Goal: Transaction & Acquisition: Purchase product/service

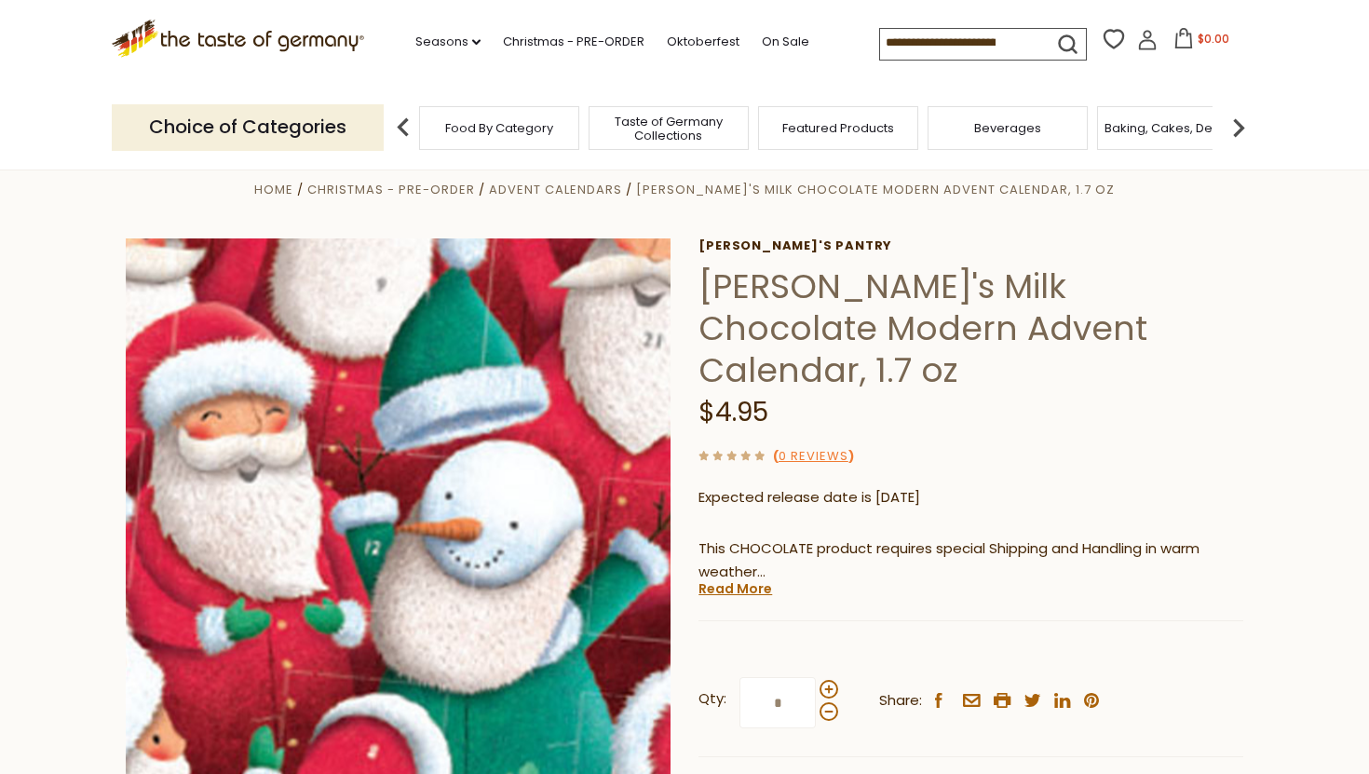
scroll to position [32, 0]
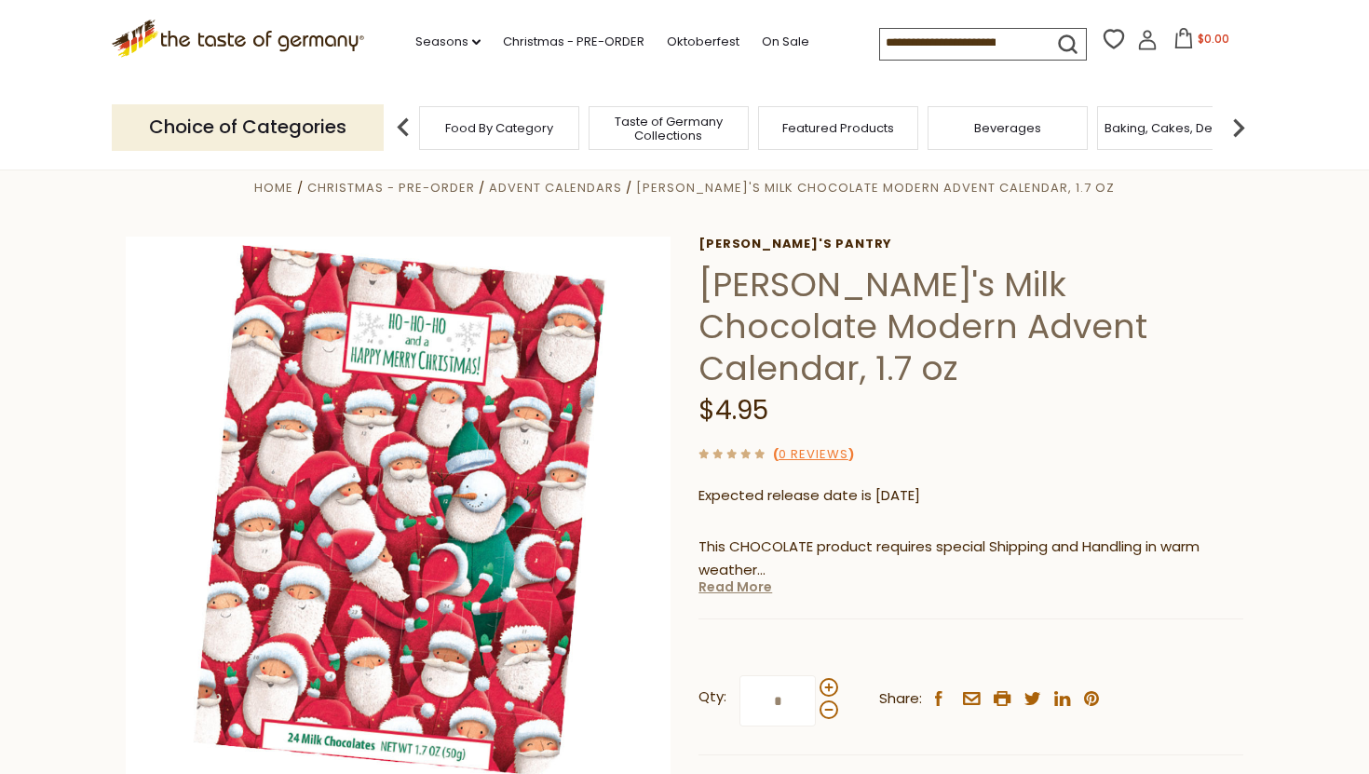
click at [723, 578] on link "Read More" at bounding box center [736, 587] width 74 height 19
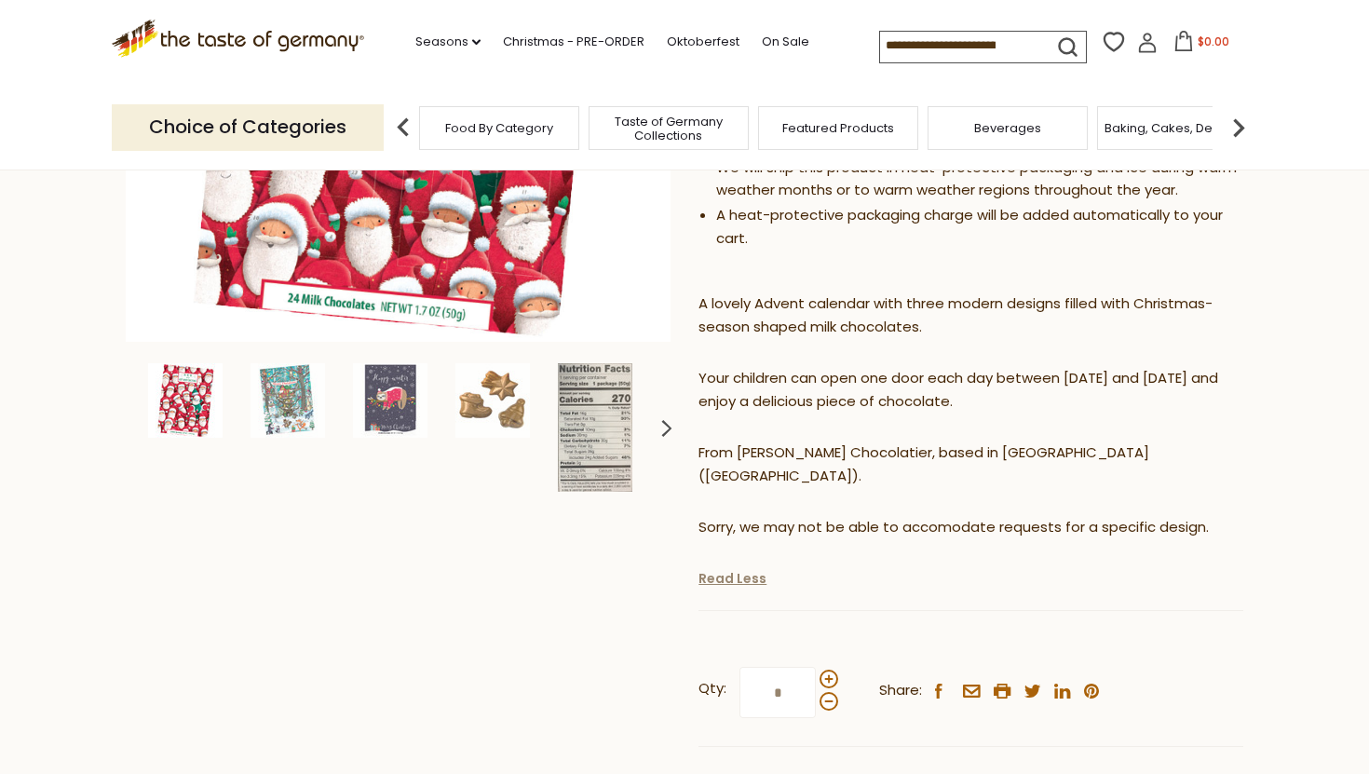
scroll to position [475, 0]
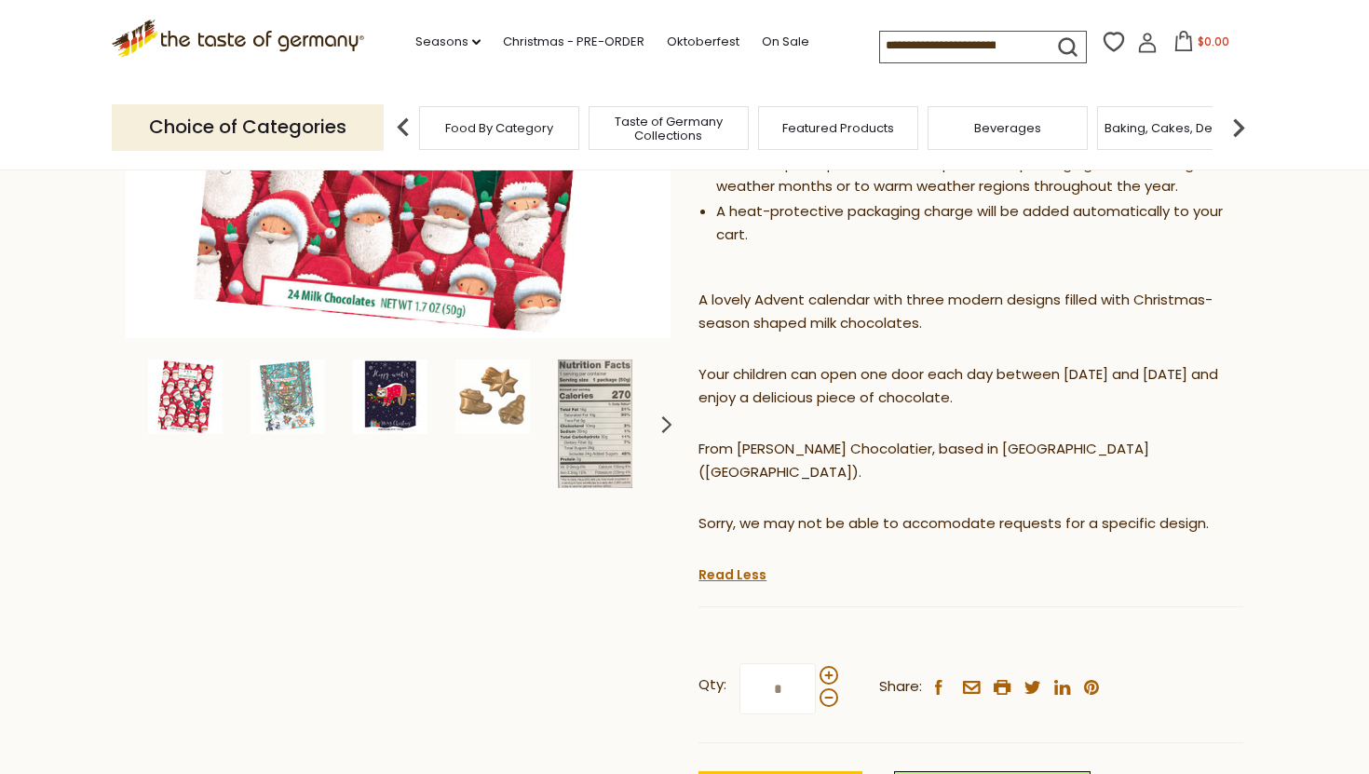
click at [373, 377] on img at bounding box center [390, 397] width 75 height 75
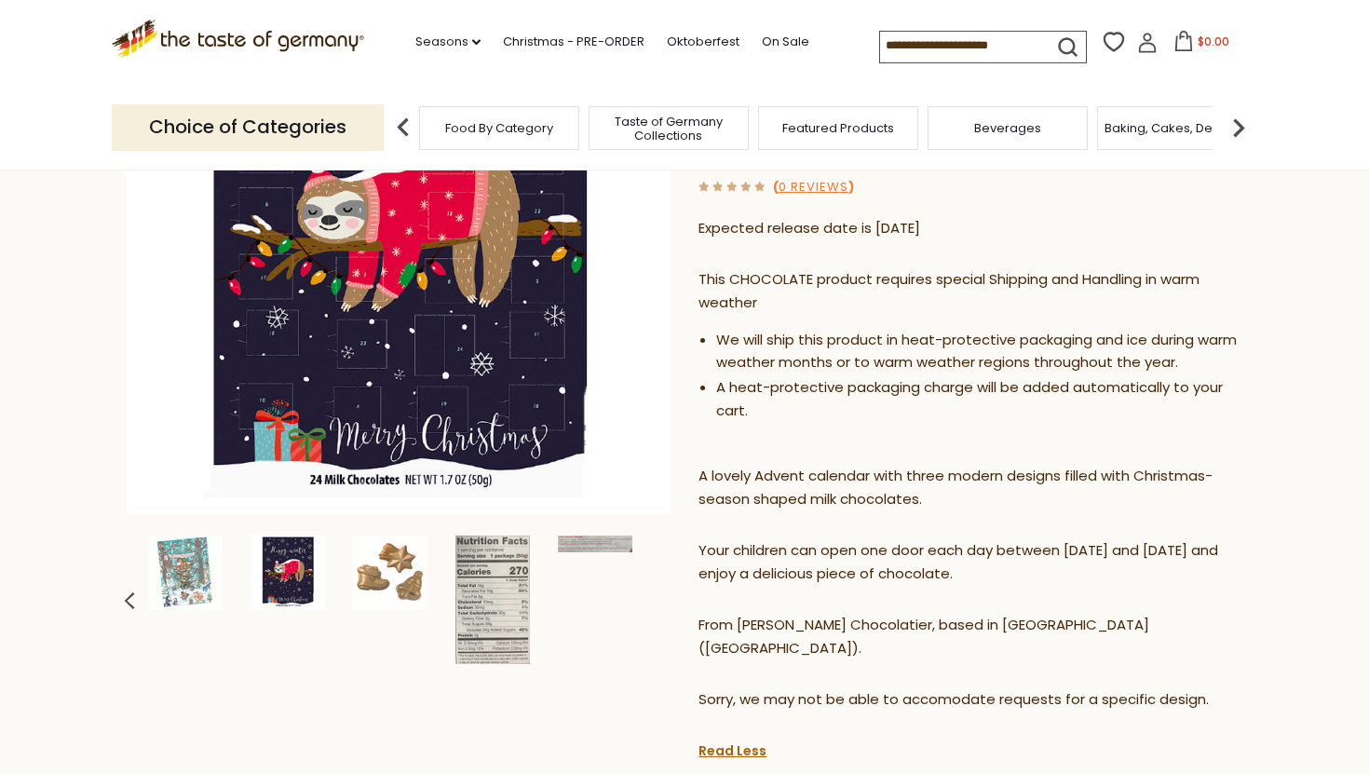
scroll to position [314, 0]
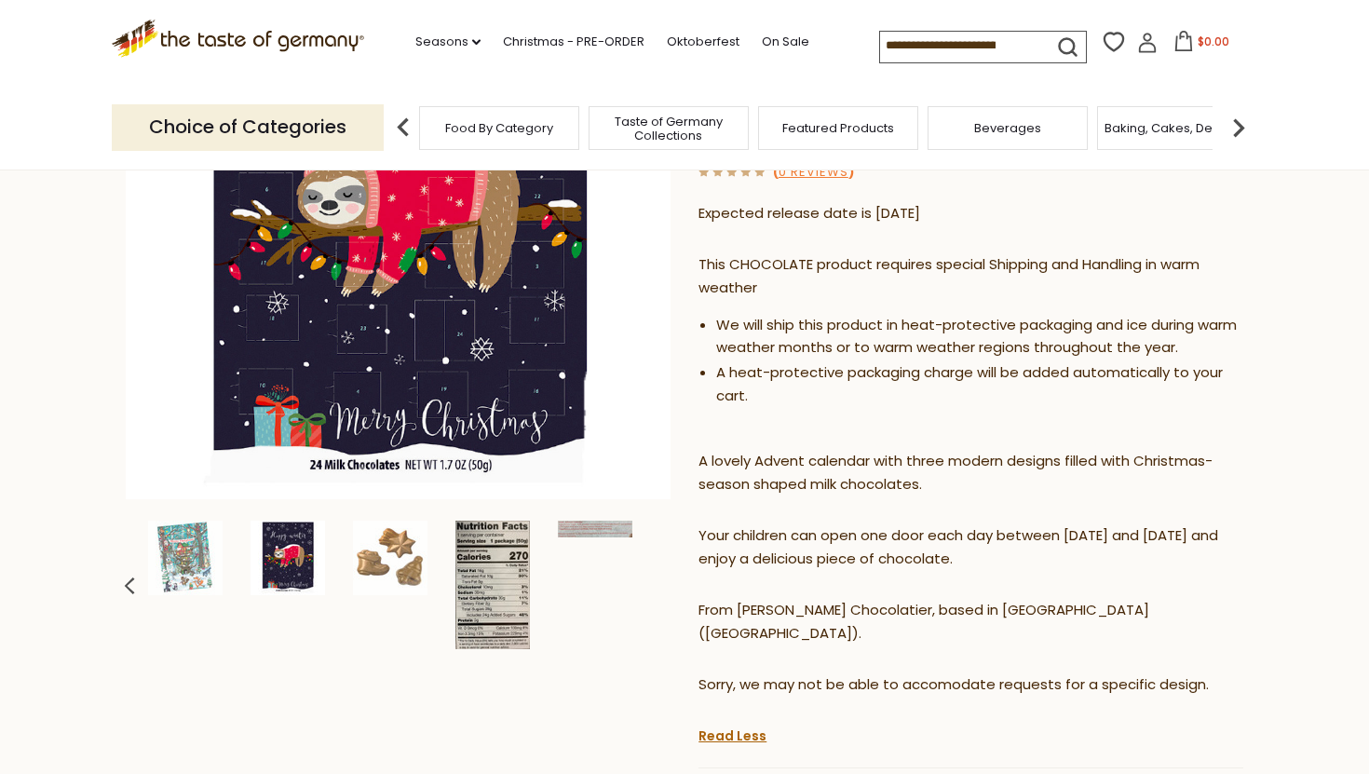
click at [483, 581] on img at bounding box center [493, 585] width 75 height 129
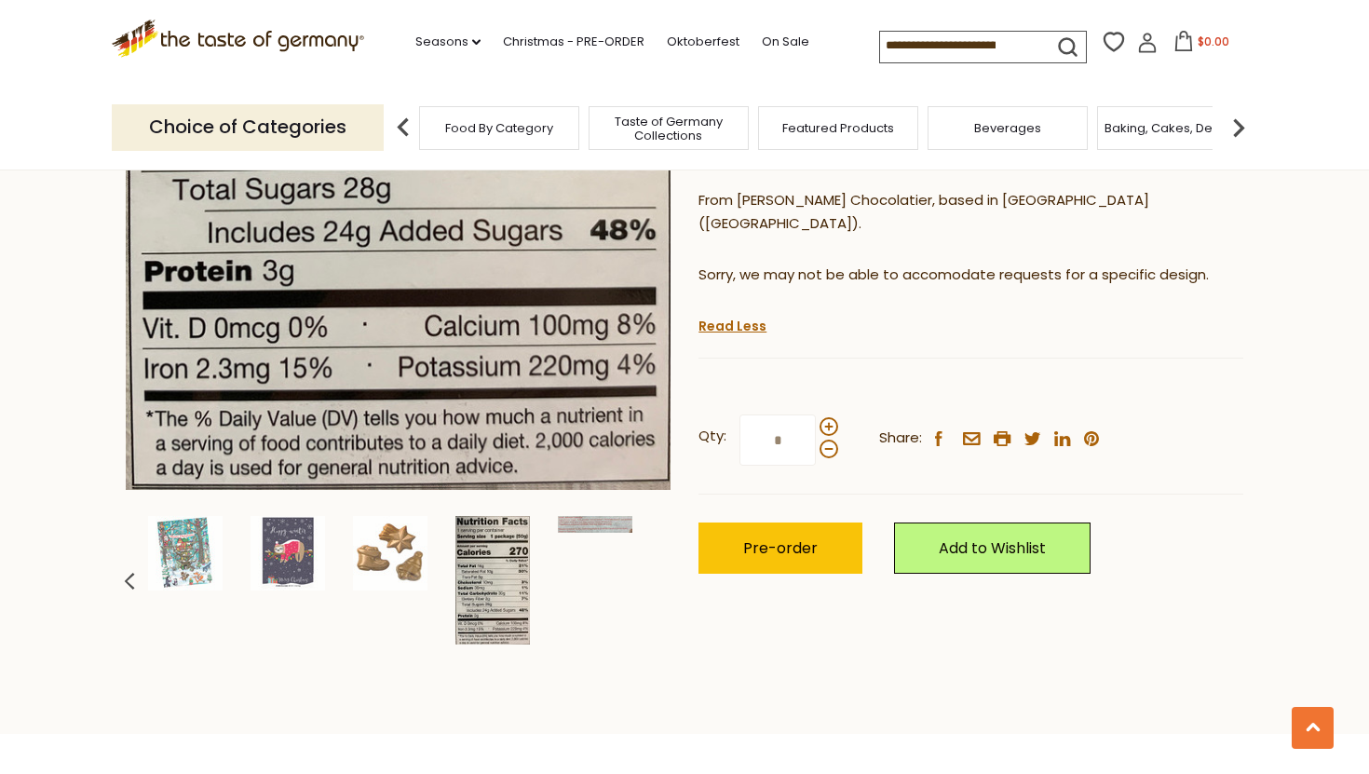
scroll to position [850, 0]
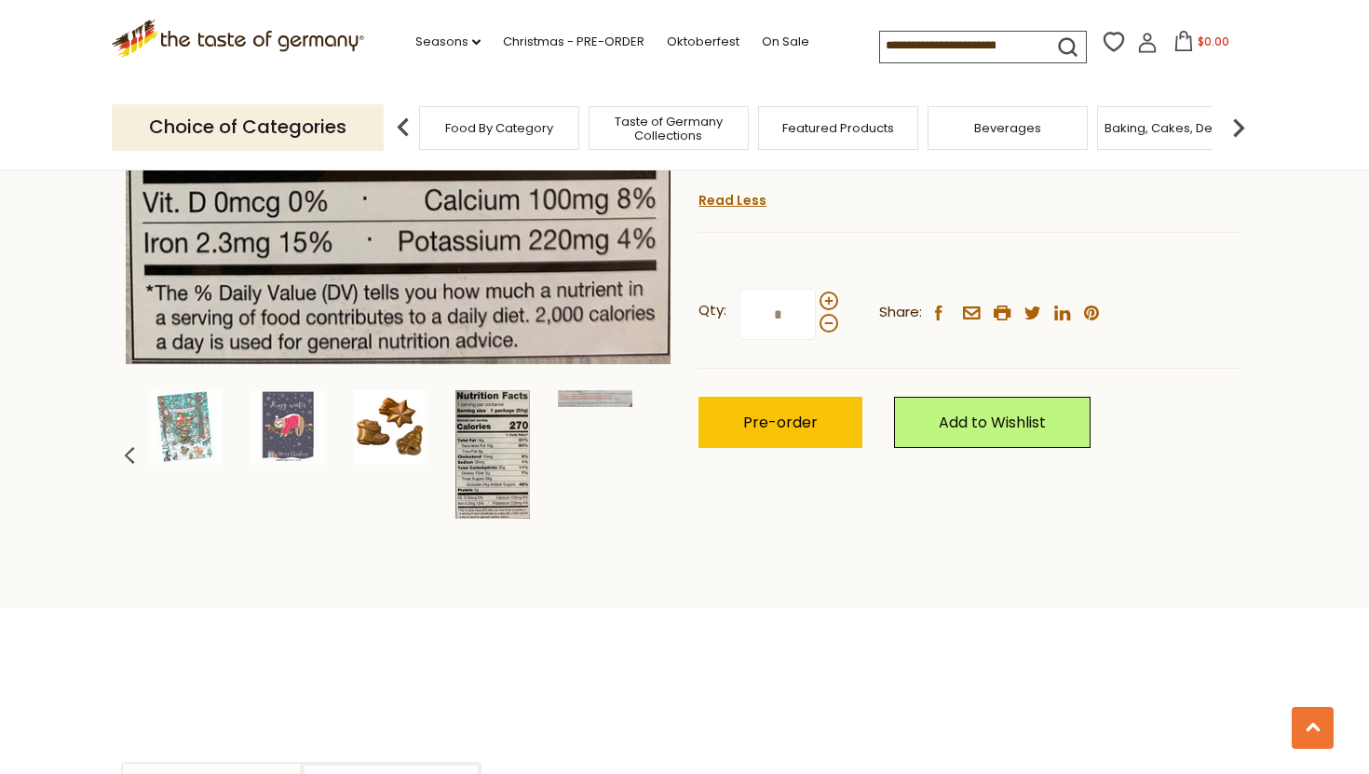
click at [407, 447] on img at bounding box center [390, 427] width 75 height 75
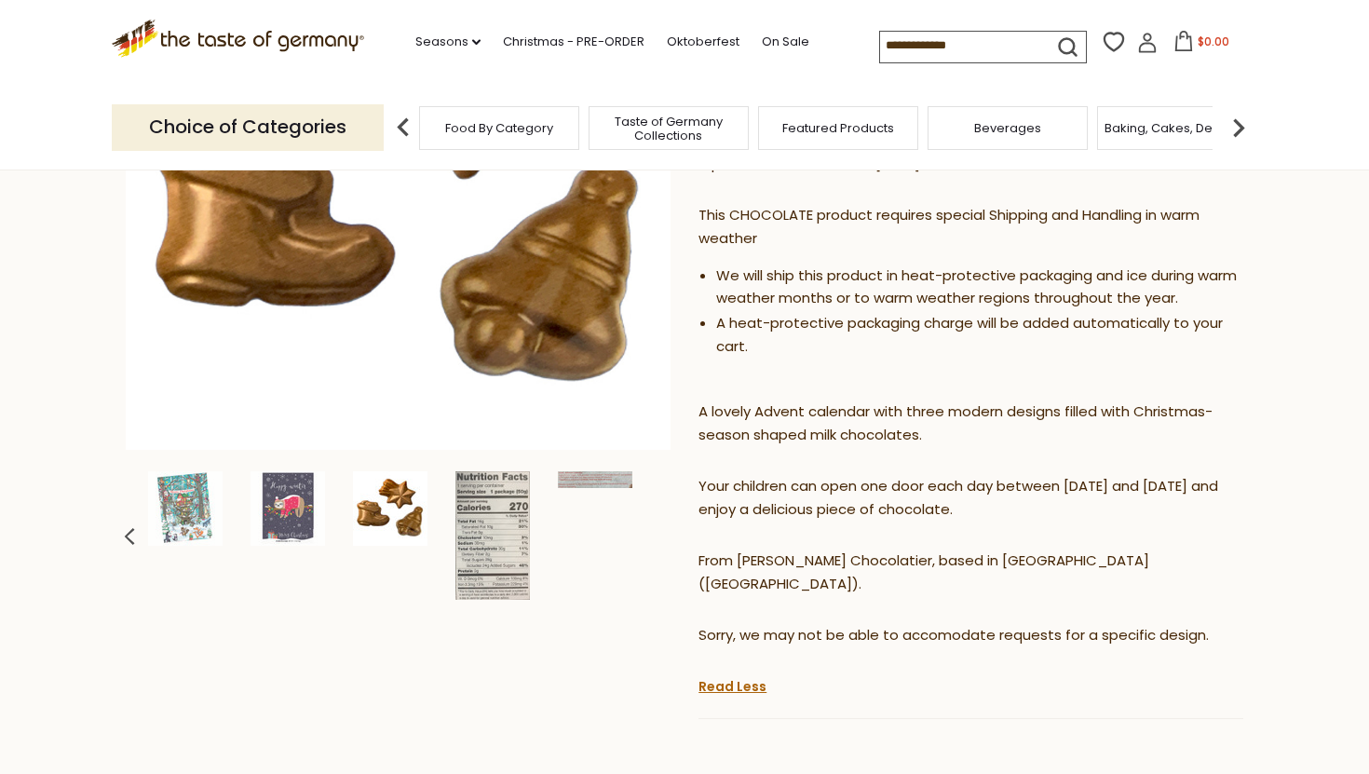
scroll to position [259, 0]
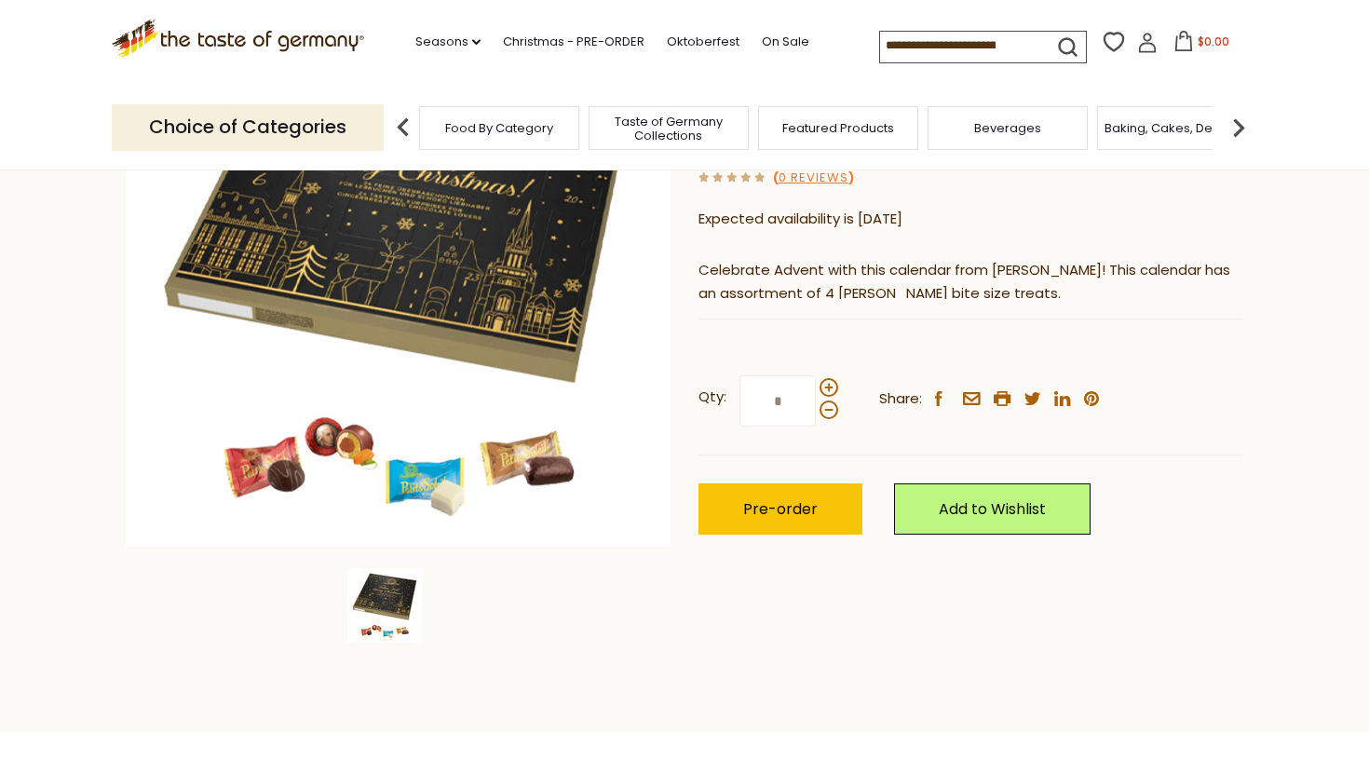
scroll to position [273, 0]
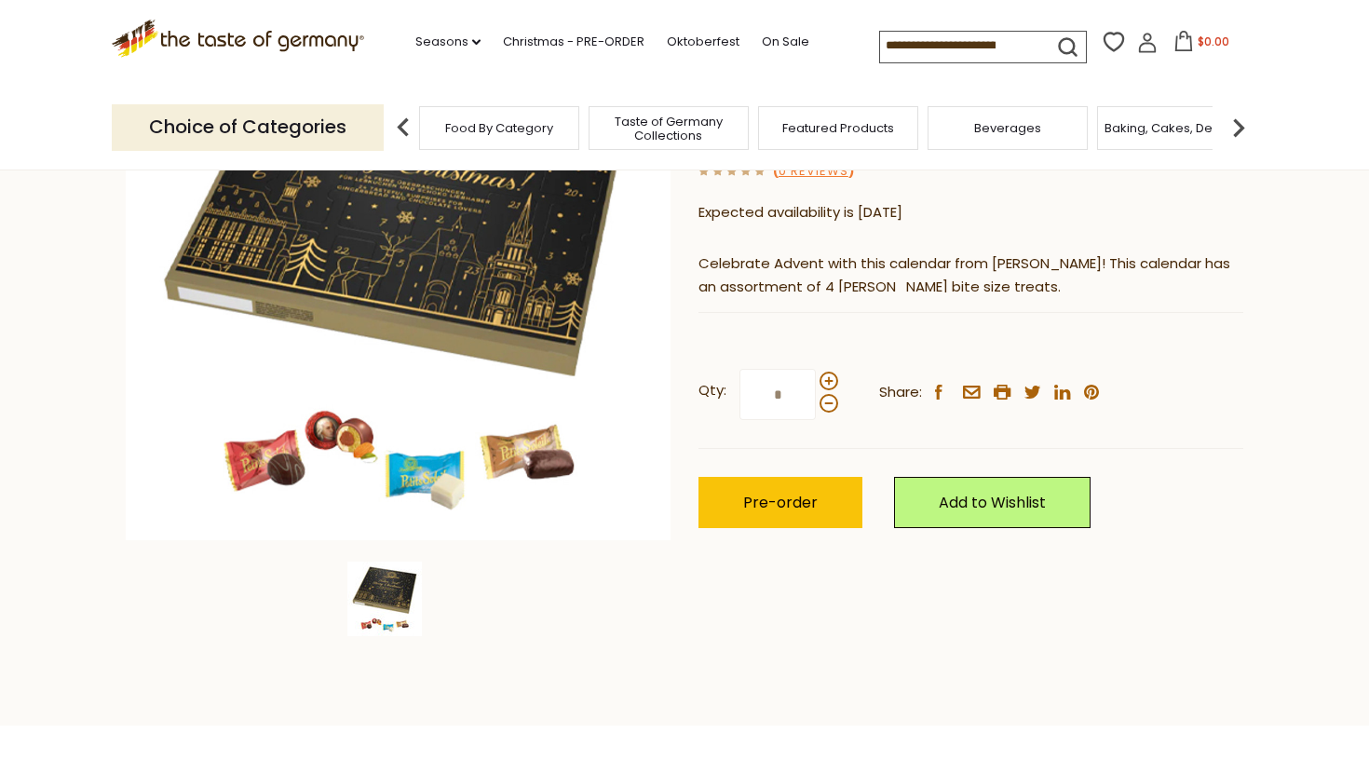
click at [402, 587] on img at bounding box center [384, 599] width 75 height 75
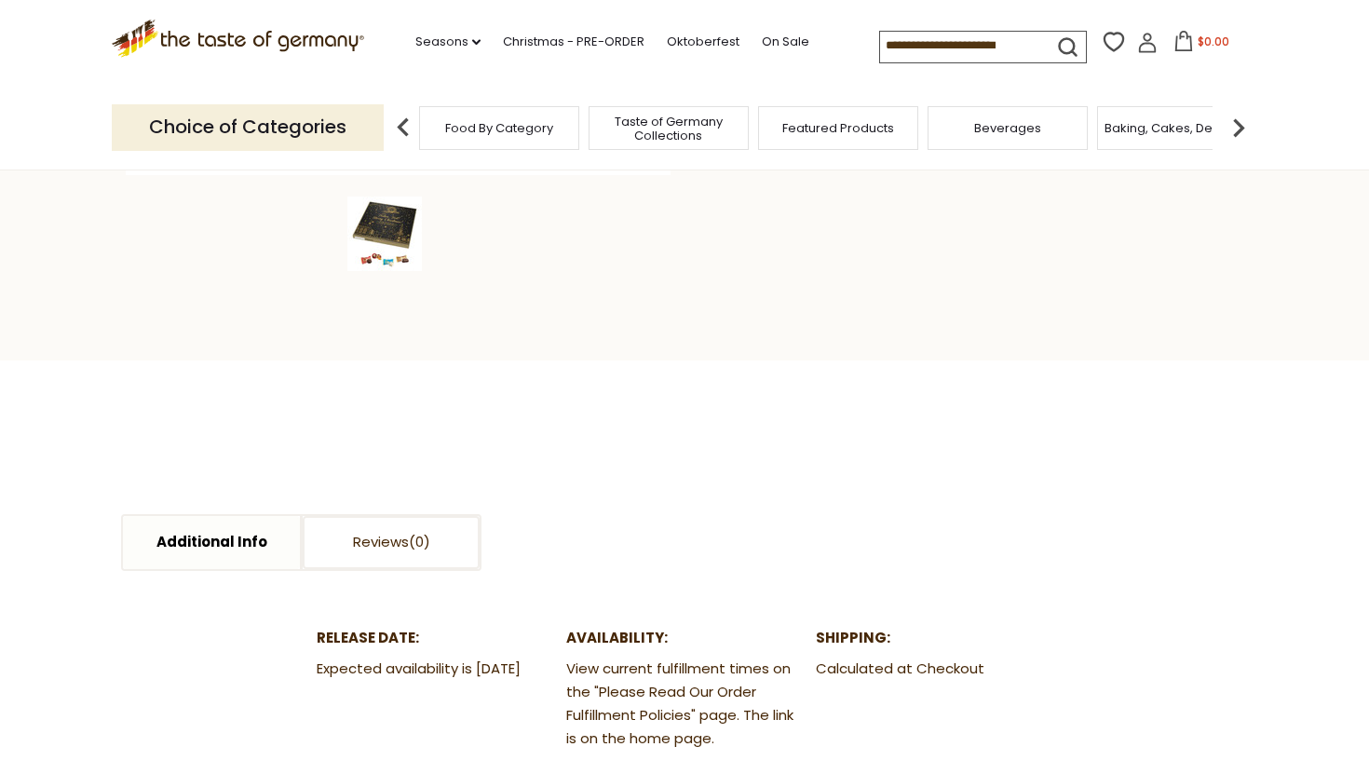
scroll to position [640, 0]
